Goal: Task Accomplishment & Management: Manage account settings

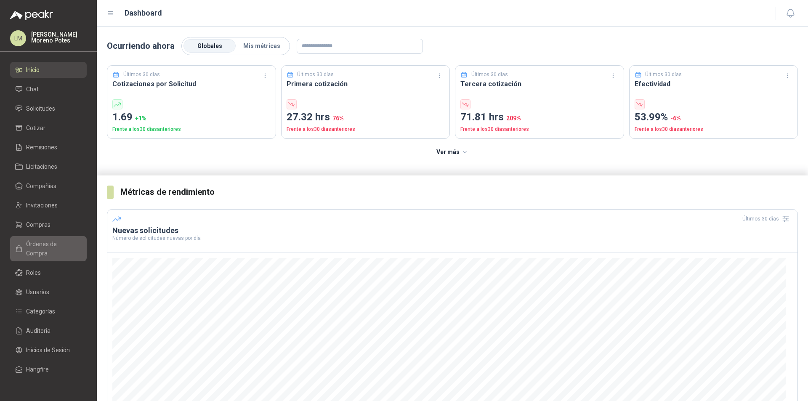
click at [53, 244] on span "Órdenes de Compra" at bounding box center [52, 249] width 53 height 19
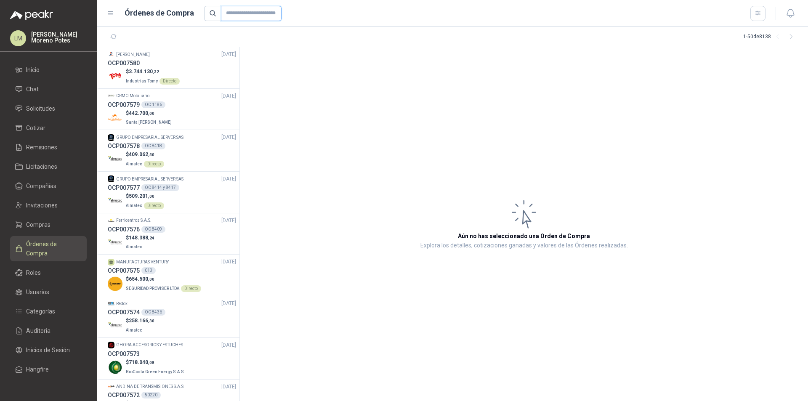
click at [241, 20] on input "text" at bounding box center [251, 13] width 61 height 15
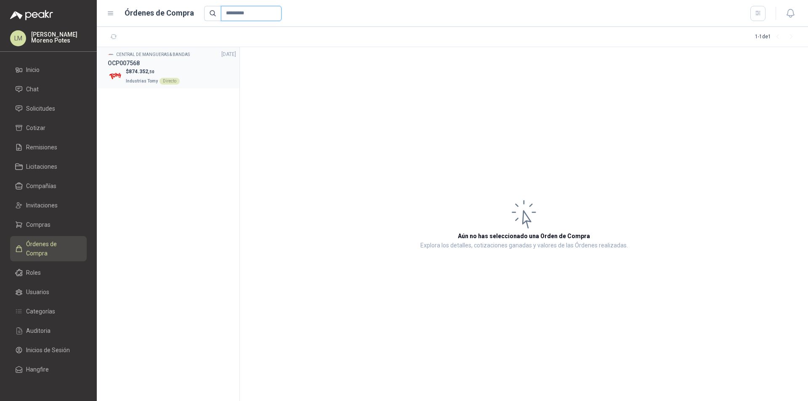
type input "*********"
click at [208, 74] on div "$ 874.352 ,50 Industrias Tomy Directo" at bounding box center [172, 76] width 128 height 17
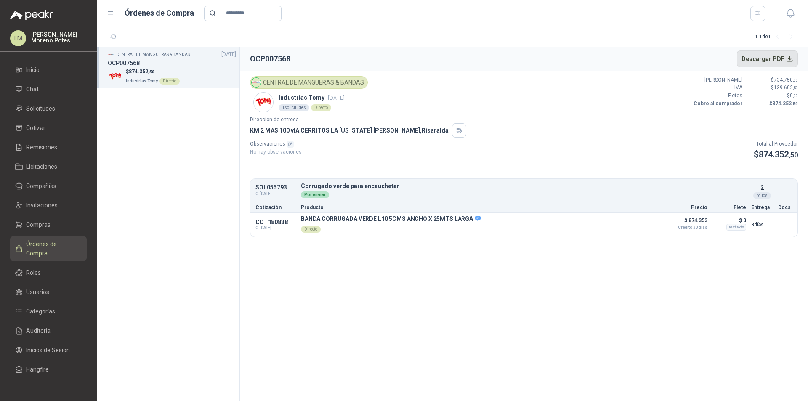
click at [765, 60] on button "Descargar PDF" at bounding box center [767, 59] width 61 height 17
click at [188, 131] on section "CENTRAL DE MANGUERAS & BANDAS 24/09/25 OCP007568 $ 874.352 ,50 Industrias Tomy …" at bounding box center [168, 224] width 143 height 354
click at [309, 97] on p "Industrias Tomy 24 sept, 2025" at bounding box center [312, 97] width 66 height 9
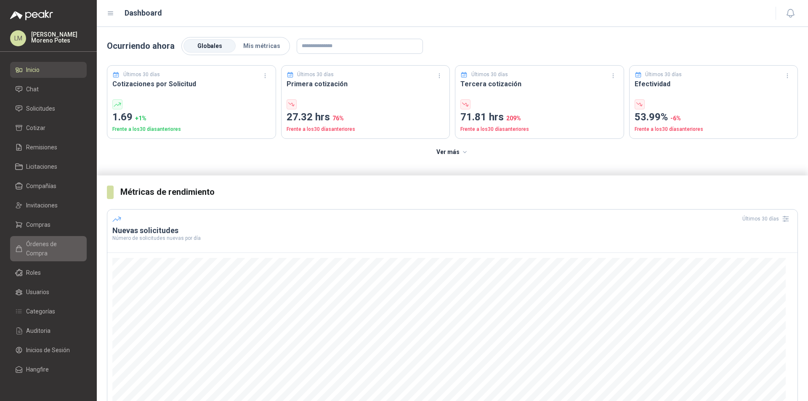
click at [45, 241] on span "Órdenes de Compra" at bounding box center [52, 249] width 53 height 19
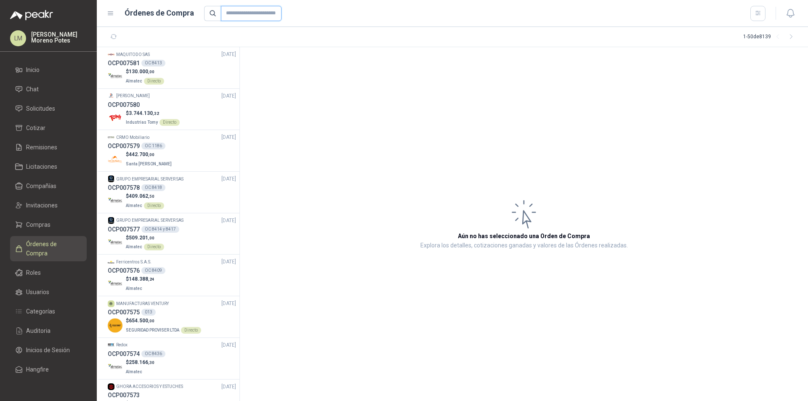
click at [237, 16] on input "text" at bounding box center [251, 13] width 61 height 15
type input "***"
click at [55, 190] on span "Compañías" at bounding box center [41, 185] width 30 height 9
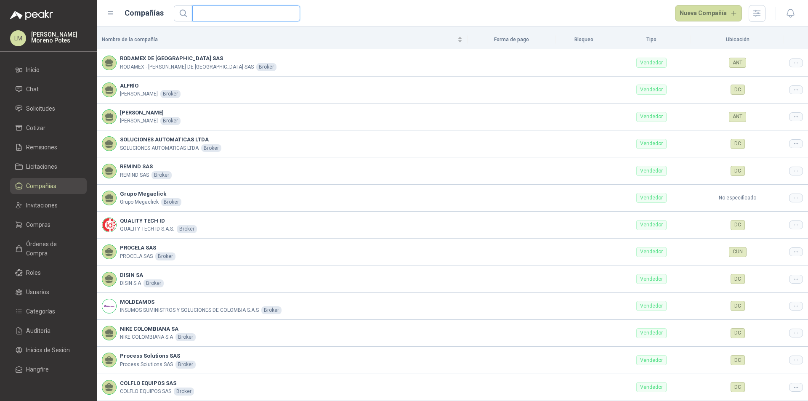
click at [215, 16] on input "text" at bounding box center [242, 13] width 91 height 15
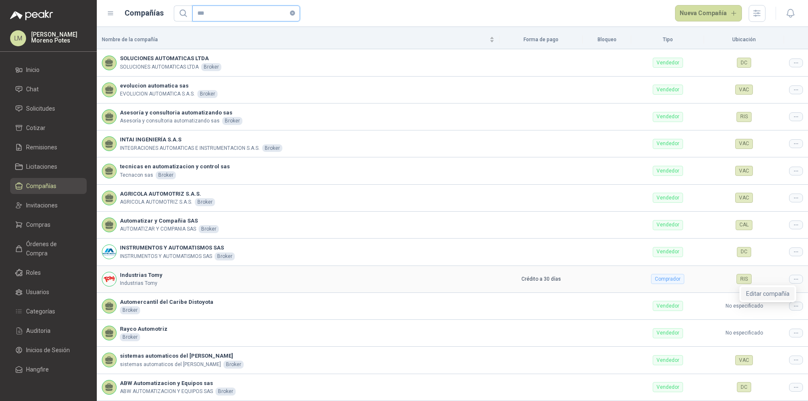
type input "***"
click at [760, 293] on span "Editar compañía" at bounding box center [768, 293] width 43 height 9
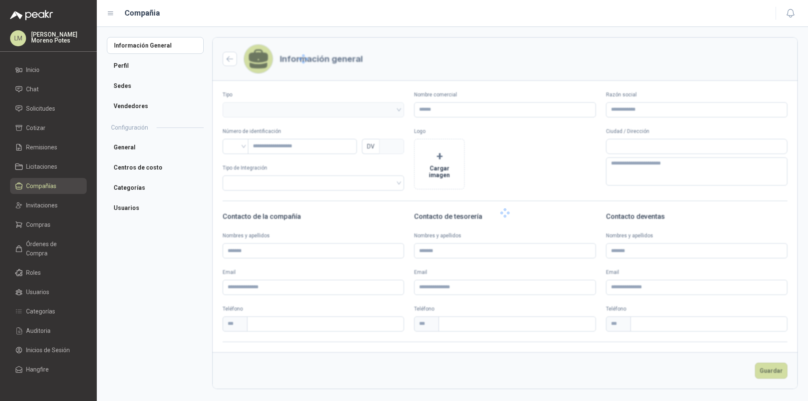
type input "**********"
type input "*********"
type input "*"
type textarea "**********"
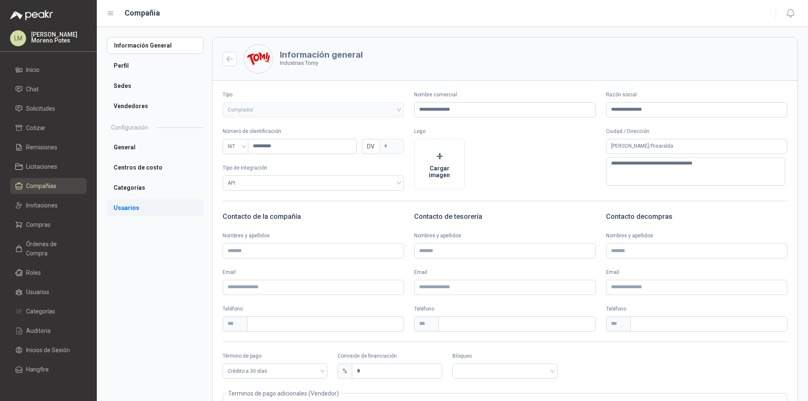
click at [127, 211] on li "Usuarios" at bounding box center [155, 208] width 97 height 17
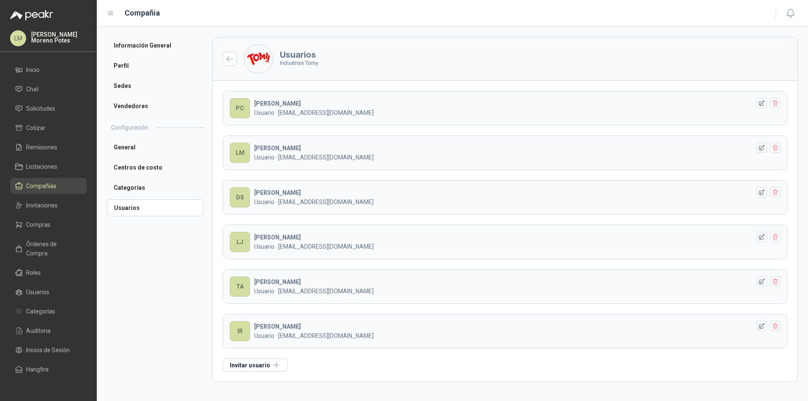
click at [155, 339] on div "Información General Perfil Sedes Vendedores Configuración General Centros de co…" at bounding box center [159, 214] width 105 height 354
click at [760, 238] on icon "button" at bounding box center [762, 236] width 5 height 5
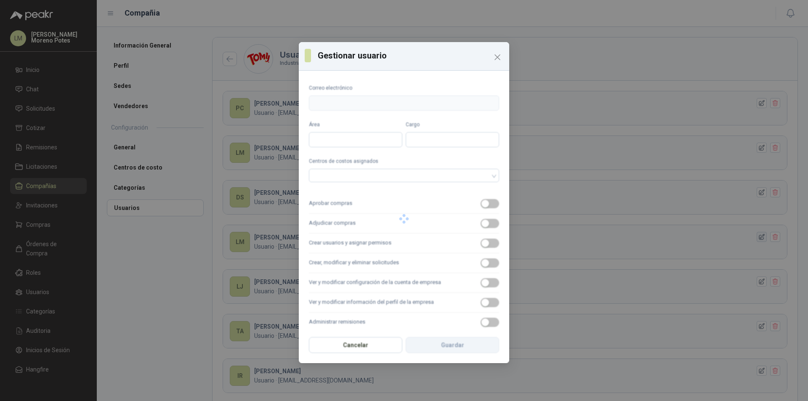
type input "**********"
click at [483, 206] on button "Aprobar compras" at bounding box center [490, 203] width 19 height 9
click at [483, 221] on div "button" at bounding box center [486, 224] width 8 height 8
click at [485, 242] on span "button" at bounding box center [490, 243] width 19 height 9
click at [483, 263] on button "Crear, modificar y eliminar solicitudes" at bounding box center [490, 263] width 19 height 9
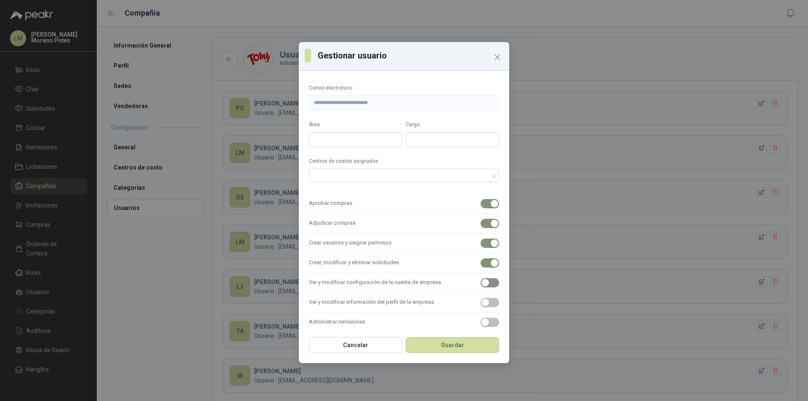
click at [486, 278] on span "button" at bounding box center [490, 282] width 19 height 9
click at [480, 295] on label "Ver y modificar información del perfil de la empresa" at bounding box center [404, 303] width 190 height 20
click at [481, 298] on button "Ver y modificar información del perfil de la empresa" at bounding box center [490, 302] width 19 height 9
drag, startPoint x: 483, startPoint y: 321, endPoint x: 452, endPoint y: 290, distance: 43.8
click at [483, 320] on span "button" at bounding box center [490, 322] width 19 height 9
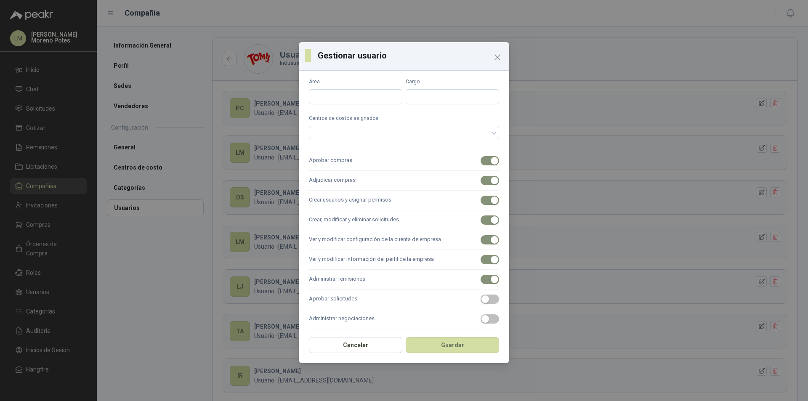
scroll to position [86, 0]
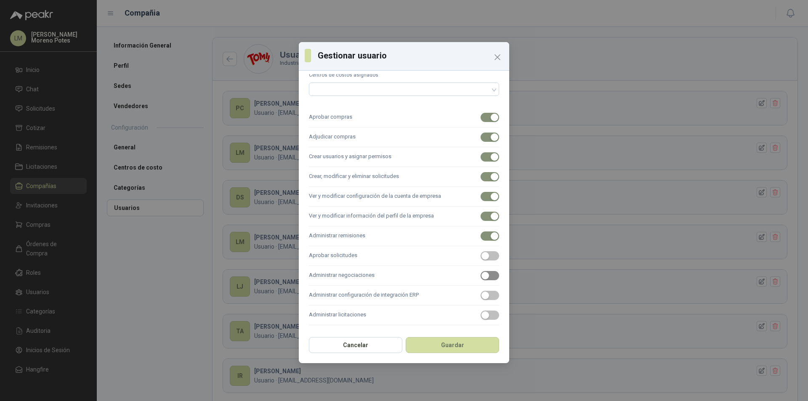
drag, startPoint x: 476, startPoint y: 259, endPoint x: 480, endPoint y: 278, distance: 20.2
click at [482, 259] on div "button" at bounding box center [486, 256] width 8 height 8
click at [482, 279] on div "button" at bounding box center [486, 276] width 8 height 8
click at [481, 302] on label "Administrar configuración de integración ERP" at bounding box center [404, 296] width 190 height 20
click at [481, 300] on button "Administrar configuración de integración ERP" at bounding box center [490, 295] width 19 height 9
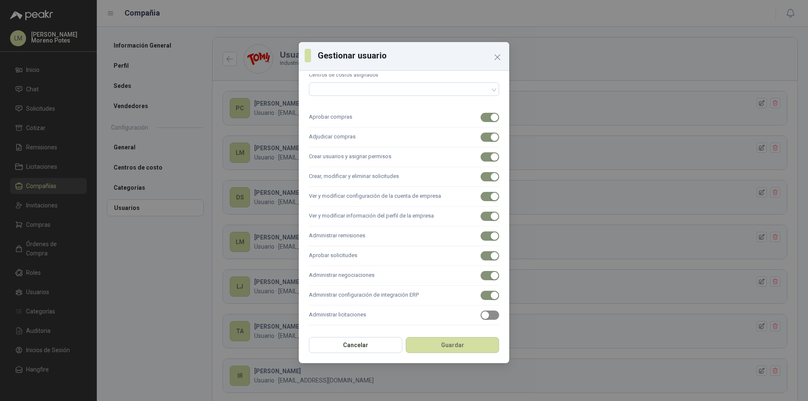
drag, startPoint x: 486, startPoint y: 321, endPoint x: 477, endPoint y: 311, distance: 13.2
click at [486, 320] on label "Administrar licitaciones" at bounding box center [404, 316] width 190 height 20
click at [486, 320] on button "Administrar licitaciones" at bounding box center [490, 315] width 19 height 9
click at [482, 346] on button "Guardar" at bounding box center [452, 345] width 93 height 16
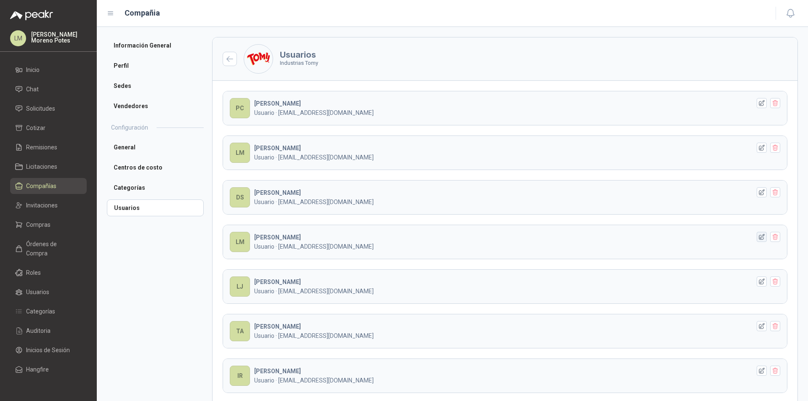
click at [759, 238] on icon "button" at bounding box center [762, 237] width 7 height 7
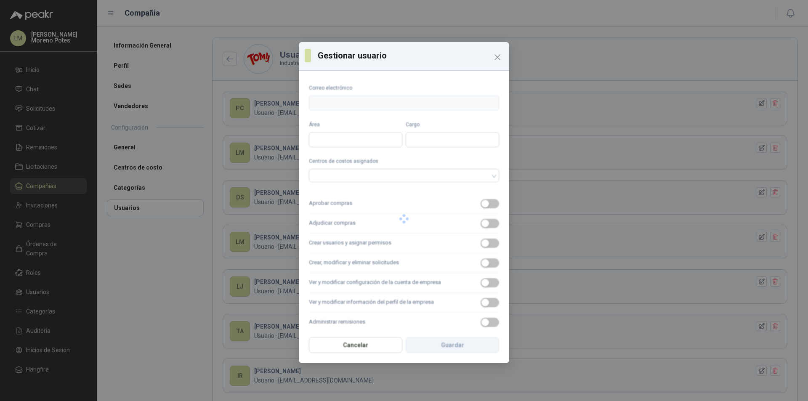
type input "**********"
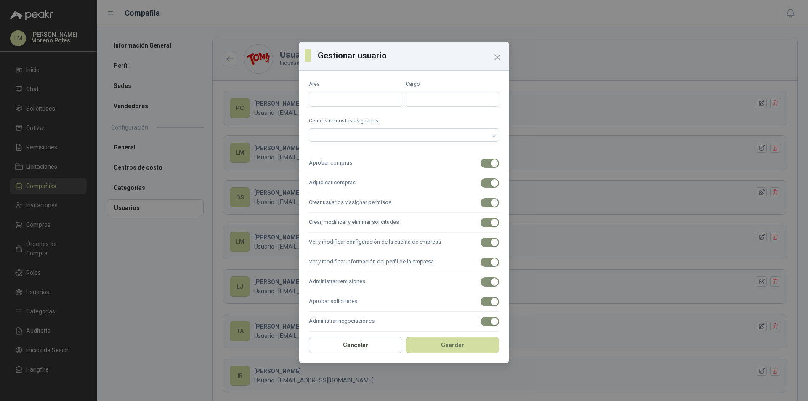
scroll to position [86, 0]
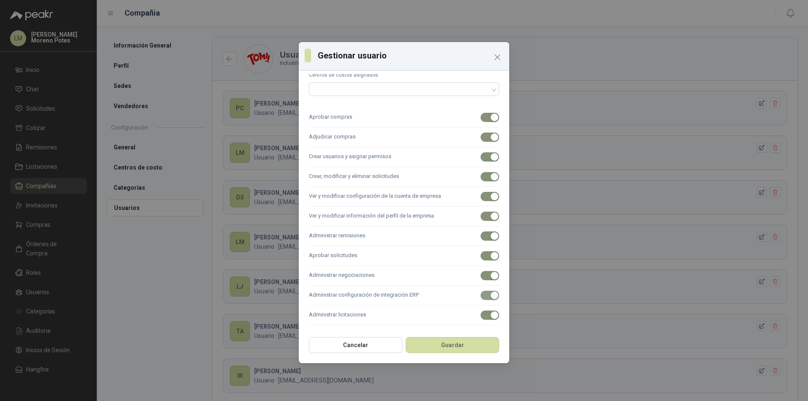
drag, startPoint x: 481, startPoint y: 315, endPoint x: 478, endPoint y: 297, distance: 18.8
click at [481, 313] on span "button" at bounding box center [490, 315] width 19 height 9
drag, startPoint x: 478, startPoint y: 297, endPoint x: 477, endPoint y: 278, distance: 19.0
click at [481, 296] on span "button" at bounding box center [490, 295] width 19 height 9
click at [453, 346] on button "Guardar" at bounding box center [452, 345] width 93 height 16
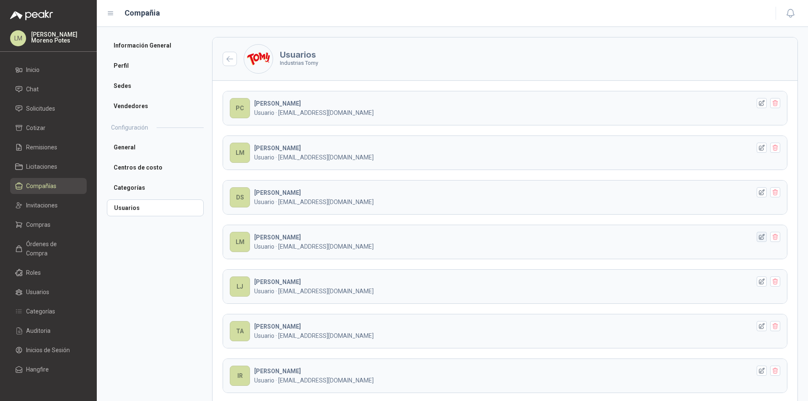
click at [759, 238] on icon "button" at bounding box center [762, 237] width 7 height 7
type input "**********"
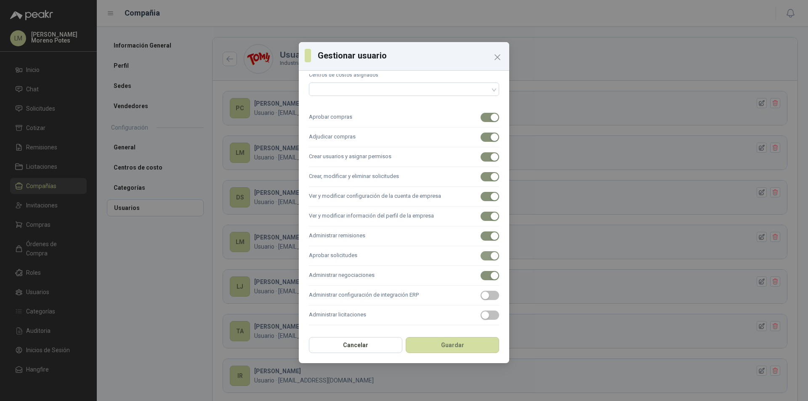
drag, startPoint x: 481, startPoint y: 274, endPoint x: 480, endPoint y: 254, distance: 20.3
click at [481, 272] on span "button" at bounding box center [490, 275] width 19 height 9
drag, startPoint x: 480, startPoint y: 254, endPoint x: 480, endPoint y: 234, distance: 20.2
click at [481, 253] on span "button" at bounding box center [490, 255] width 19 height 9
click at [481, 234] on span "button" at bounding box center [490, 236] width 19 height 9
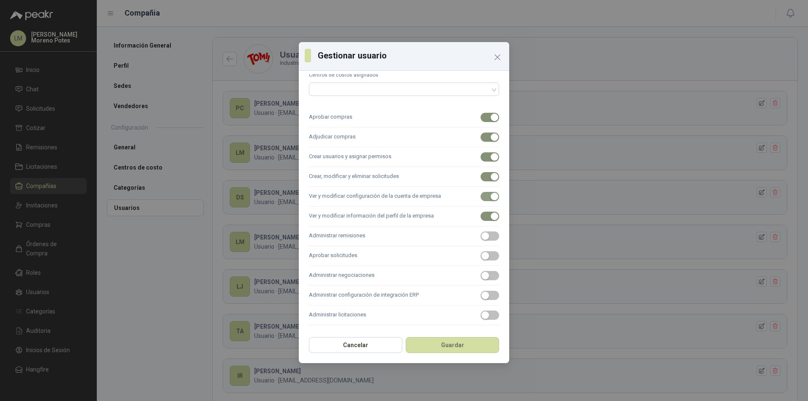
drag, startPoint x: 481, startPoint y: 218, endPoint x: 481, endPoint y: 195, distance: 23.6
click at [481, 217] on span "button" at bounding box center [490, 216] width 19 height 9
drag, startPoint x: 481, startPoint y: 195, endPoint x: 484, endPoint y: 175, distance: 19.6
click at [481, 194] on span "button" at bounding box center [490, 196] width 19 height 9
drag, startPoint x: 484, startPoint y: 175, endPoint x: 486, endPoint y: 154, distance: 21.6
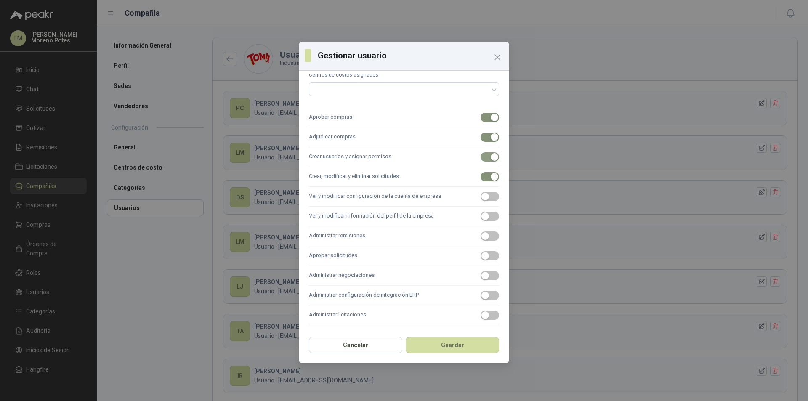
click at [484, 174] on span "button" at bounding box center [490, 176] width 19 height 9
click at [491, 154] on div "button" at bounding box center [495, 157] width 8 height 8
drag, startPoint x: 483, startPoint y: 133, endPoint x: 483, endPoint y: 115, distance: 18.1
click at [483, 133] on span "button" at bounding box center [490, 137] width 19 height 9
click at [483, 115] on span "button" at bounding box center [490, 117] width 19 height 9
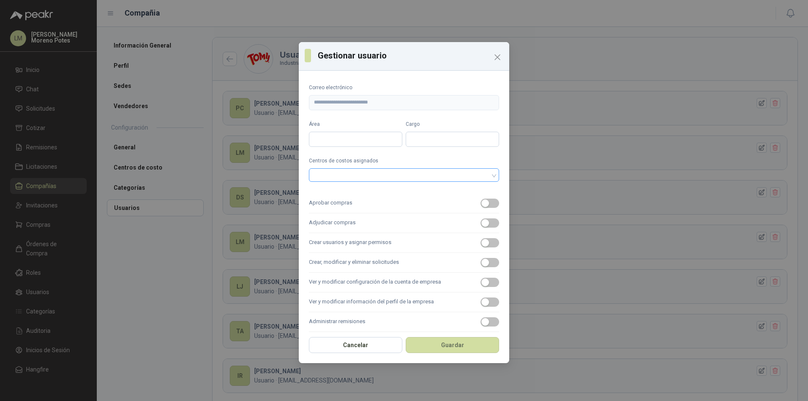
scroll to position [0, 0]
click at [456, 344] on button "Guardar" at bounding box center [452, 345] width 93 height 16
